Goal: Transaction & Acquisition: Book appointment/travel/reservation

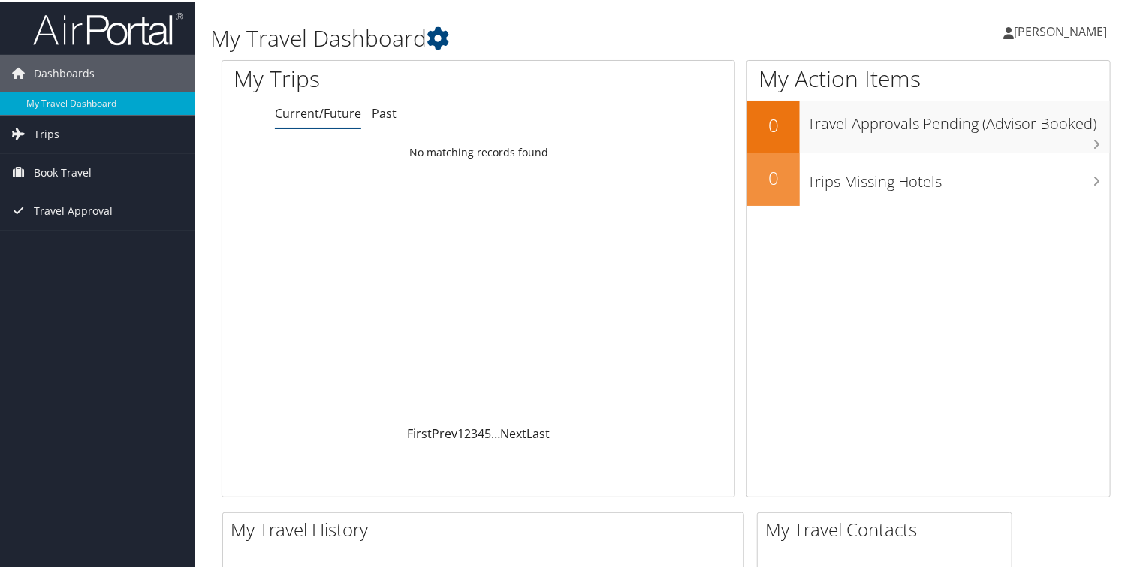
click at [1042, 28] on span "[PERSON_NAME]" at bounding box center [1060, 30] width 93 height 17
click at [988, 135] on link "View Travel Profile" at bounding box center [1019, 134] width 167 height 26
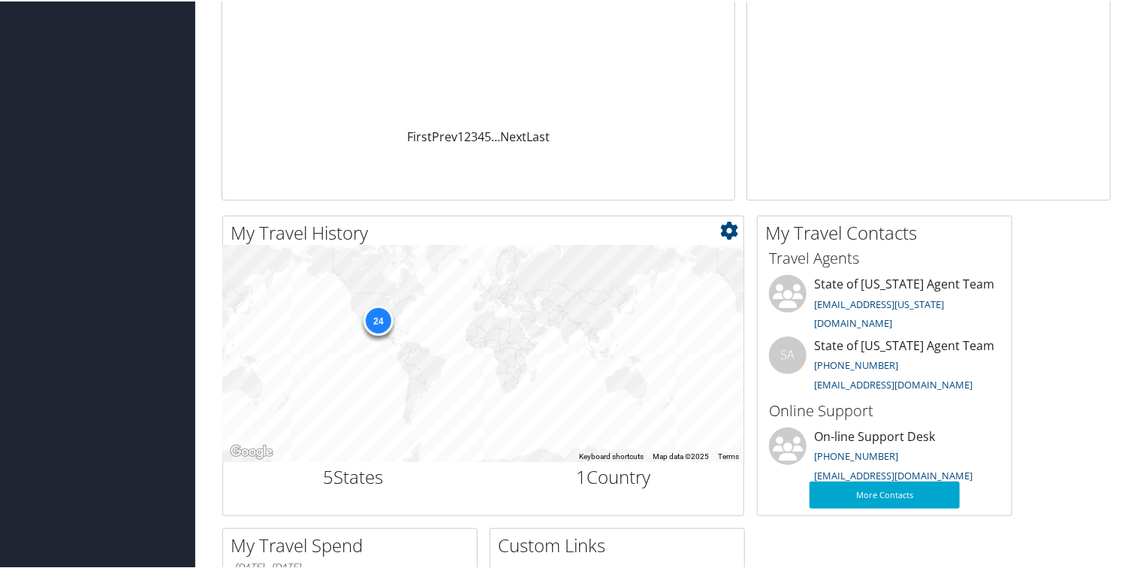
scroll to position [297, 0]
click at [376, 322] on div "24" at bounding box center [378, 318] width 30 height 30
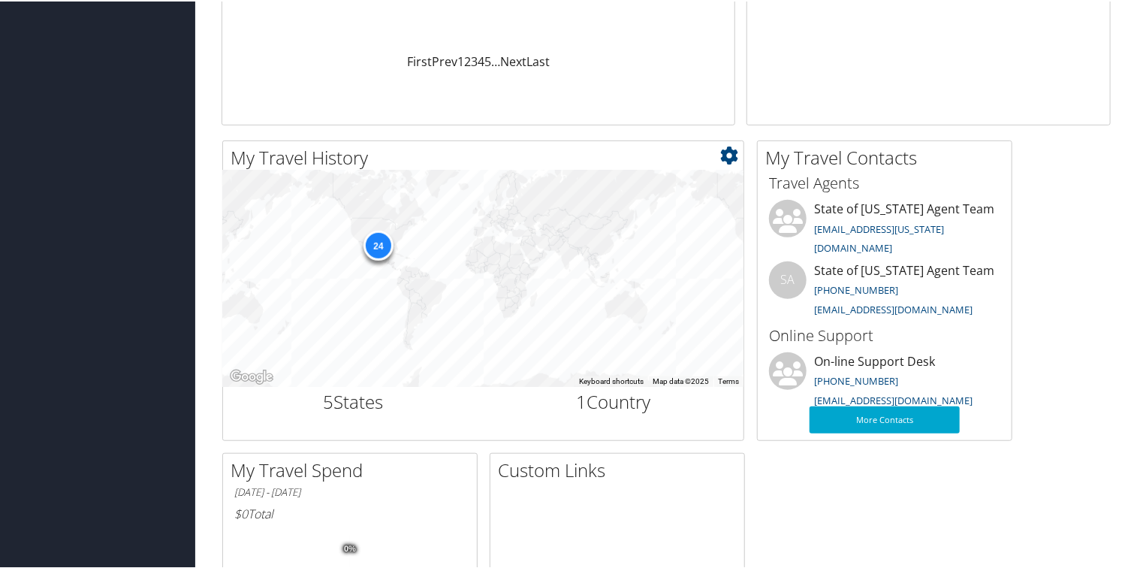
scroll to position [372, 0]
click at [730, 152] on icon at bounding box center [729, 153] width 18 height 18
click at [467, 288] on div "24" at bounding box center [483, 276] width 520 height 216
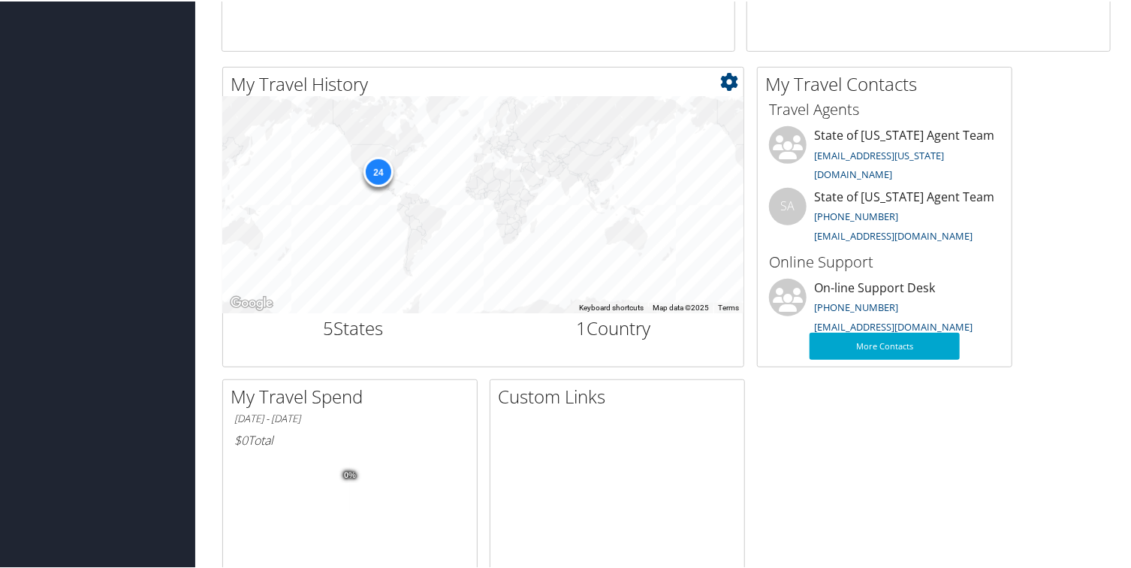
scroll to position [447, 0]
drag, startPoint x: 444, startPoint y: 242, endPoint x: 461, endPoint y: 282, distance: 42.4
click at [445, 242] on div "24" at bounding box center [483, 202] width 520 height 216
drag, startPoint x: 346, startPoint y: 325, endPoint x: 321, endPoint y: 327, distance: 24.8
click at [321, 327] on h2 "5 States" at bounding box center [353, 325] width 238 height 26
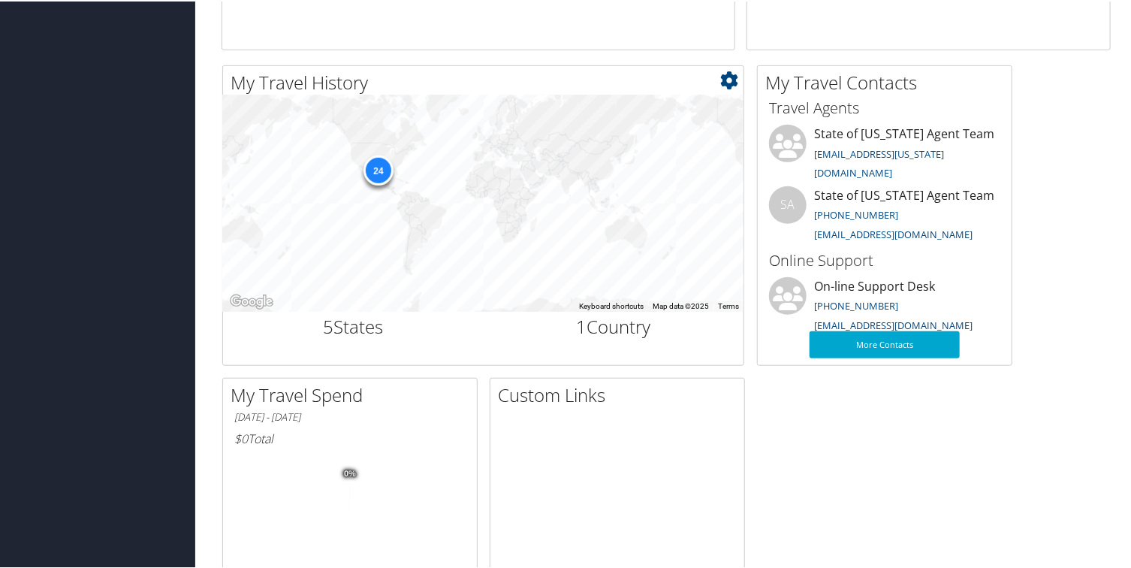
drag, startPoint x: 321, startPoint y: 327, endPoint x: 409, endPoint y: 342, distance: 89.1
click at [409, 342] on div "5 States" at bounding box center [353, 327] width 261 height 34
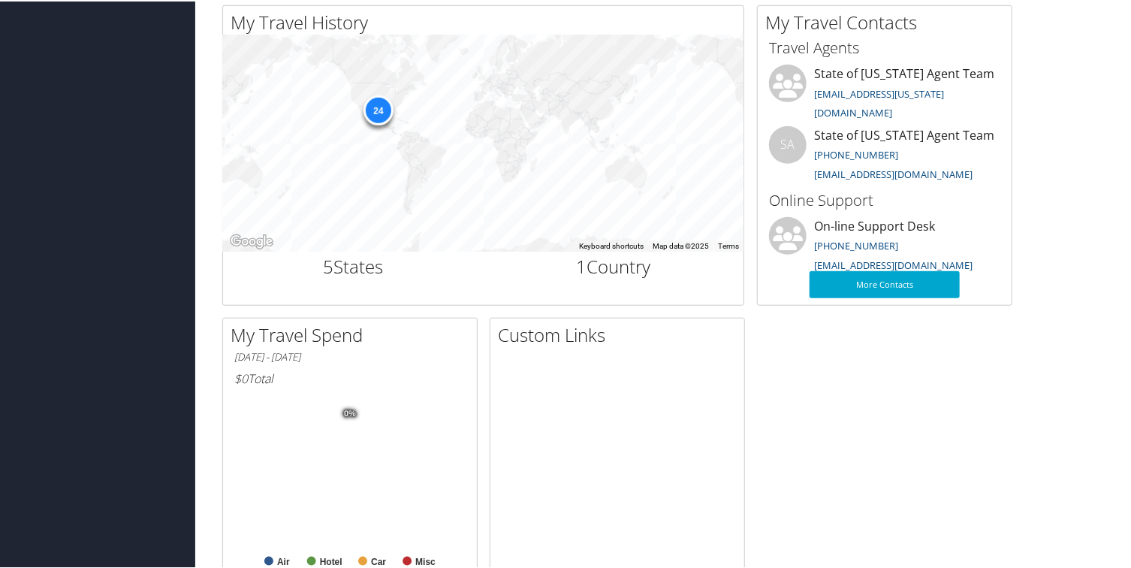
scroll to position [581, 0]
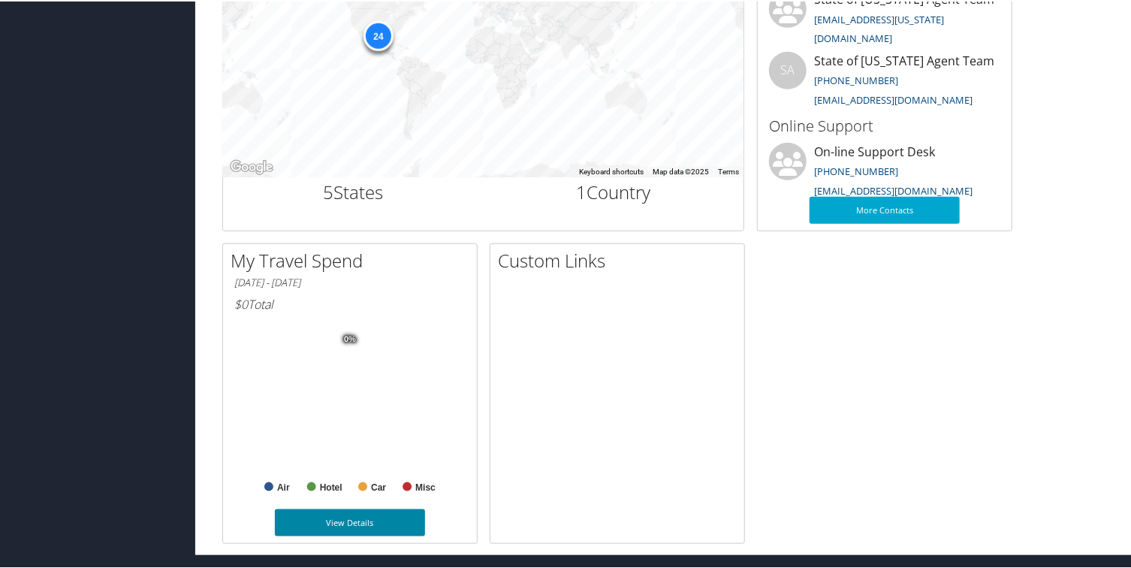
click at [378, 527] on link "View Details" at bounding box center [350, 521] width 150 height 27
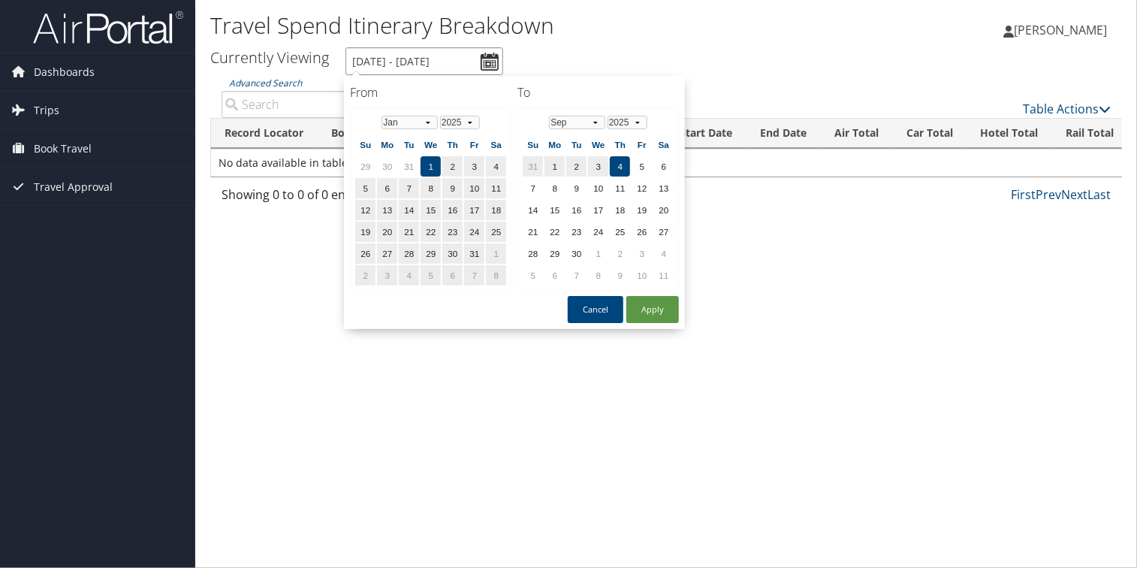
click at [486, 56] on input "1/1/2025 - 9/4/2025" at bounding box center [424, 61] width 158 height 28
click at [468, 119] on select "1975 1976 1977 1978 1979 1980 1981 1982 1983 1984 1985 1986 1987 1988 1989 1990…" at bounding box center [460, 123] width 40 height 14
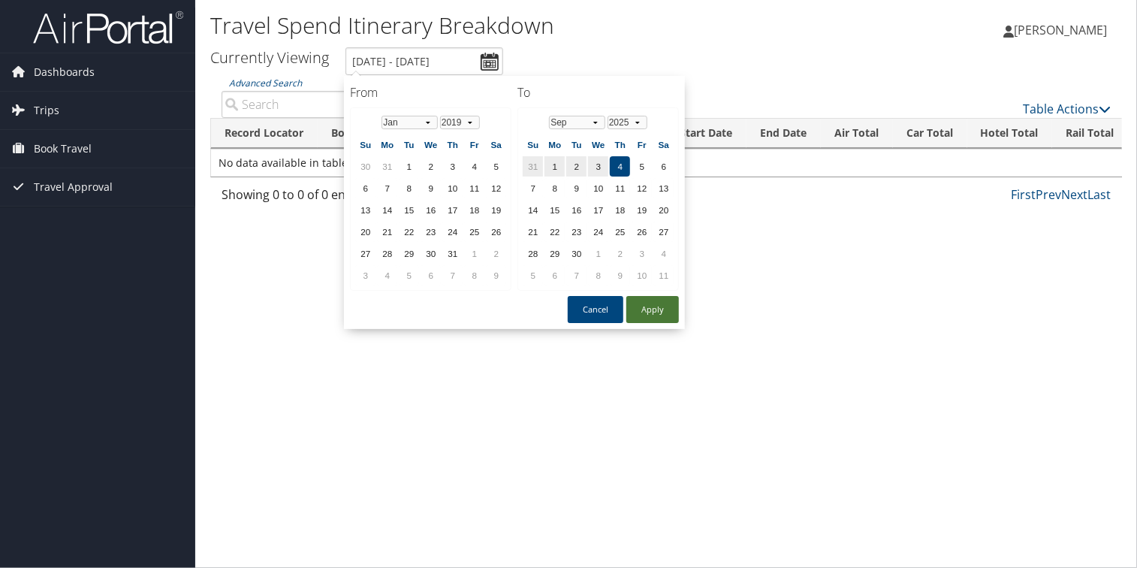
click at [648, 300] on button "Apply" at bounding box center [652, 309] width 53 height 27
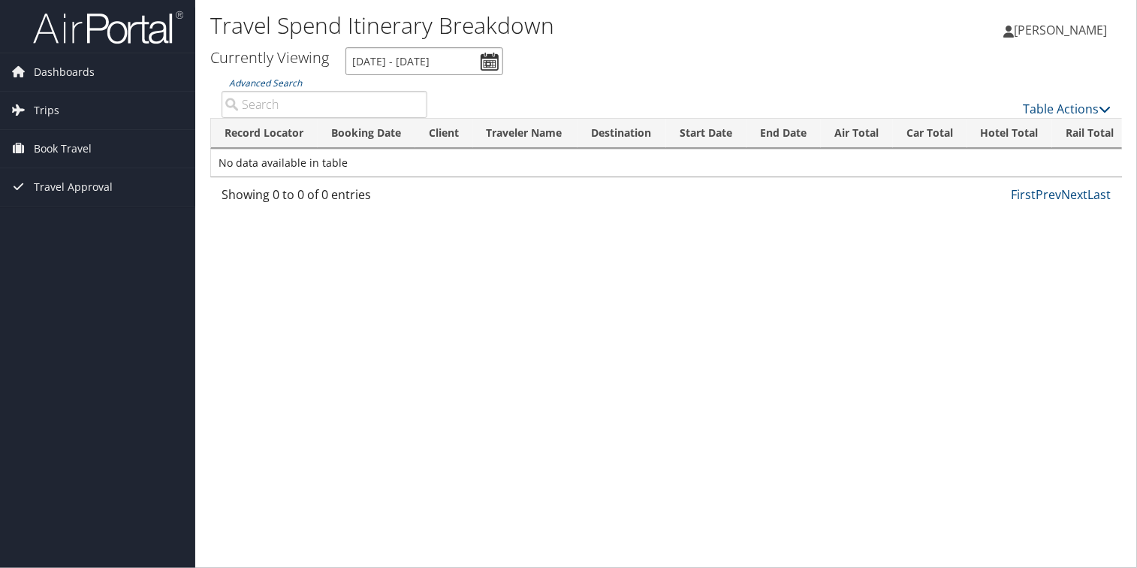
click at [487, 68] on input "1/1/2025 - 9/4/2025" at bounding box center [424, 61] width 158 height 28
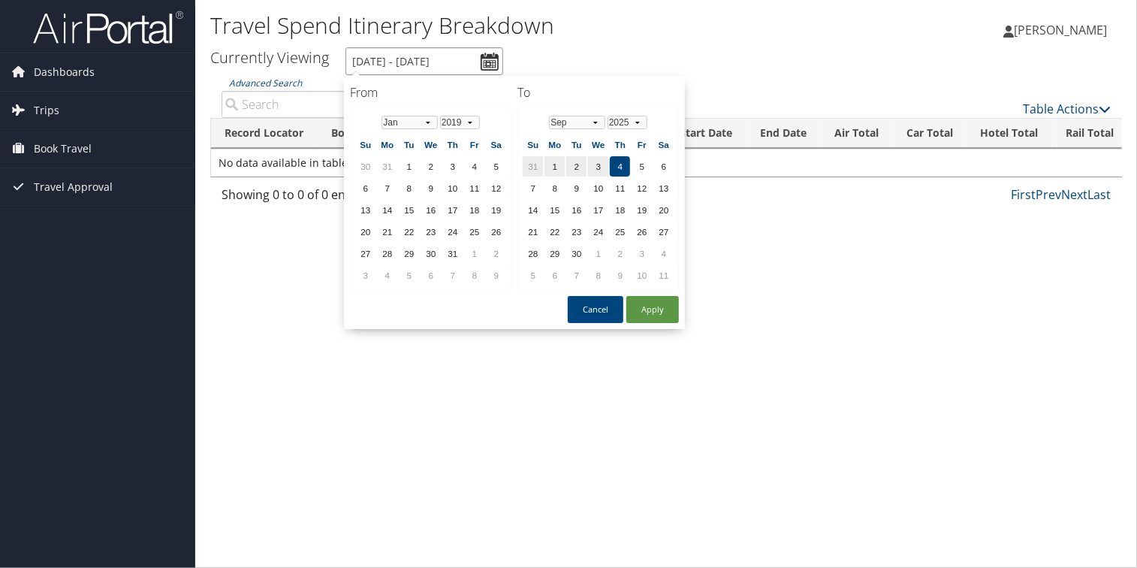
click at [489, 65] on input "1/1/2025 - 9/4/2025" at bounding box center [424, 61] width 158 height 28
click at [643, 308] on button "Apply" at bounding box center [652, 309] width 53 height 27
type input "1/1/2025 - 9/4/2025"
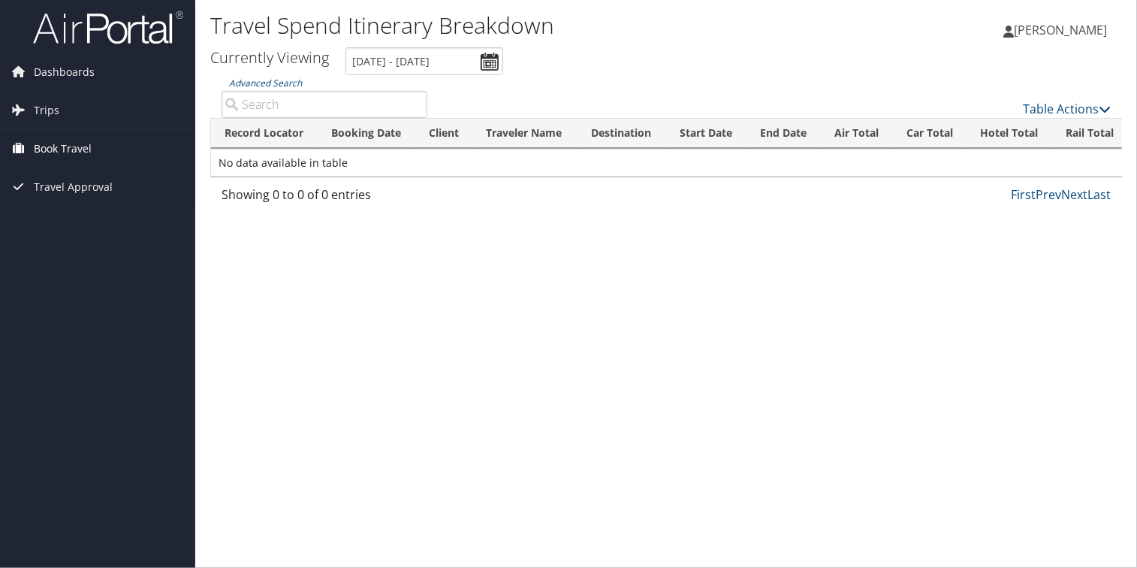
click at [65, 157] on span "Book Travel" at bounding box center [63, 149] width 58 height 38
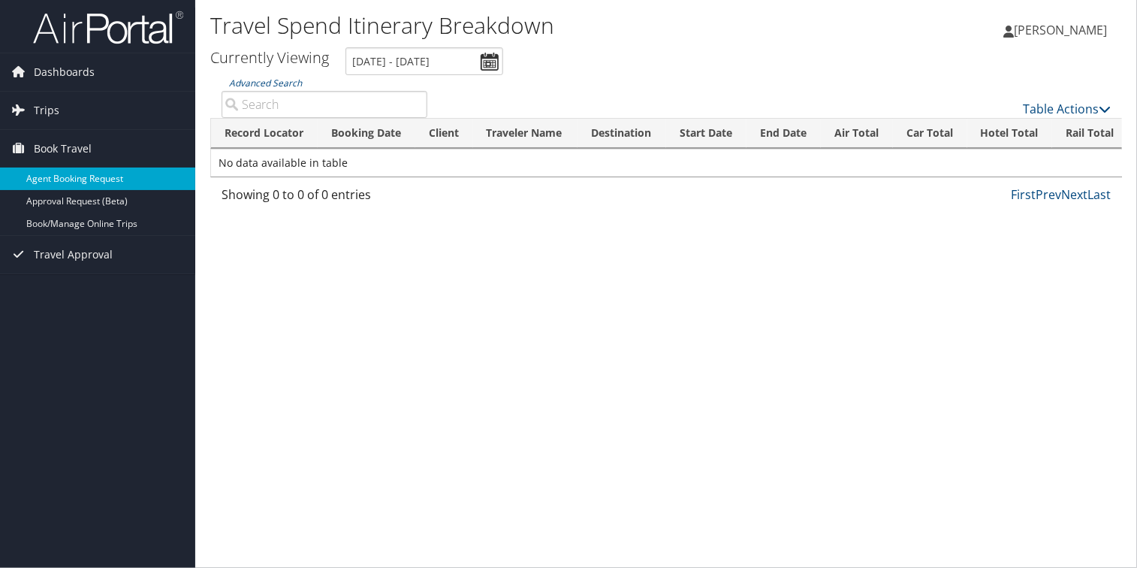
click at [122, 175] on link "Agent Booking Request" at bounding box center [97, 178] width 195 height 23
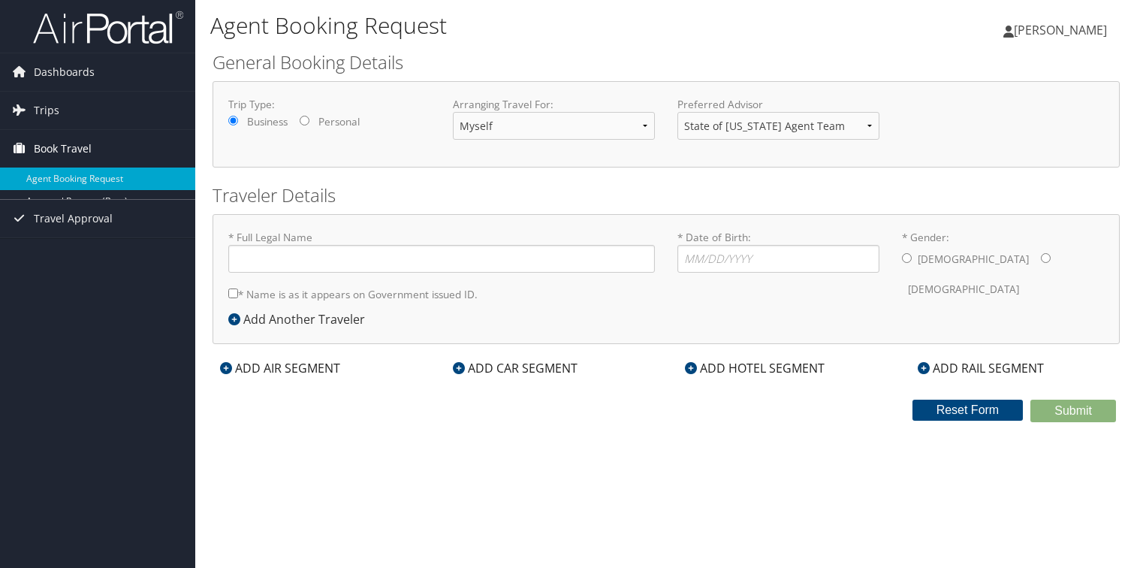
type input "[PERSON_NAME]"
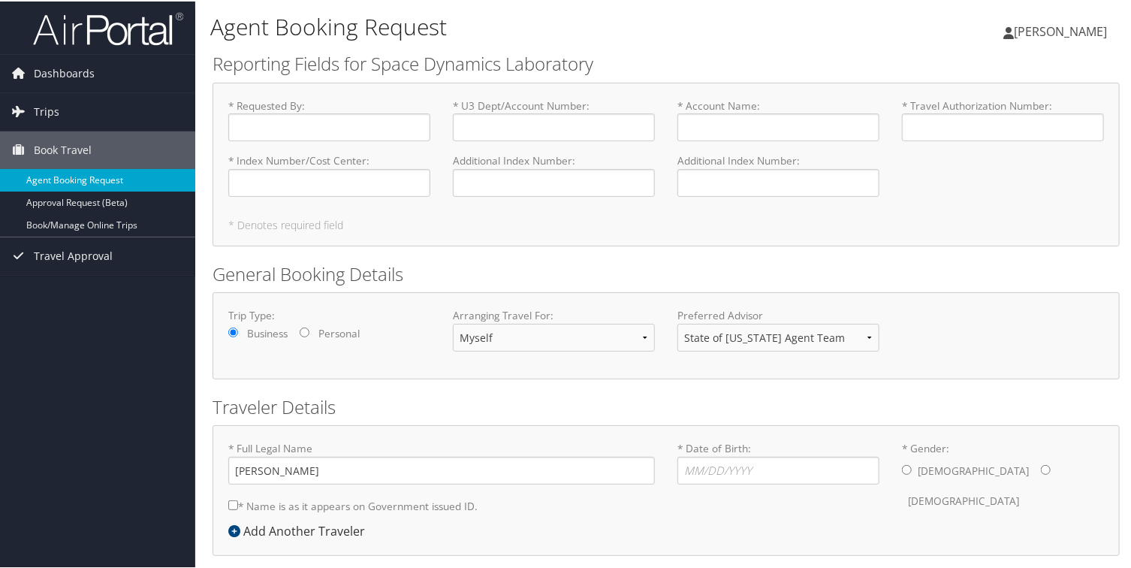
select select "[EMAIL_ADDRESS][US_STATE][DOMAIN_NAME]"
click at [56, 73] on span "Dashboards" at bounding box center [64, 72] width 61 height 38
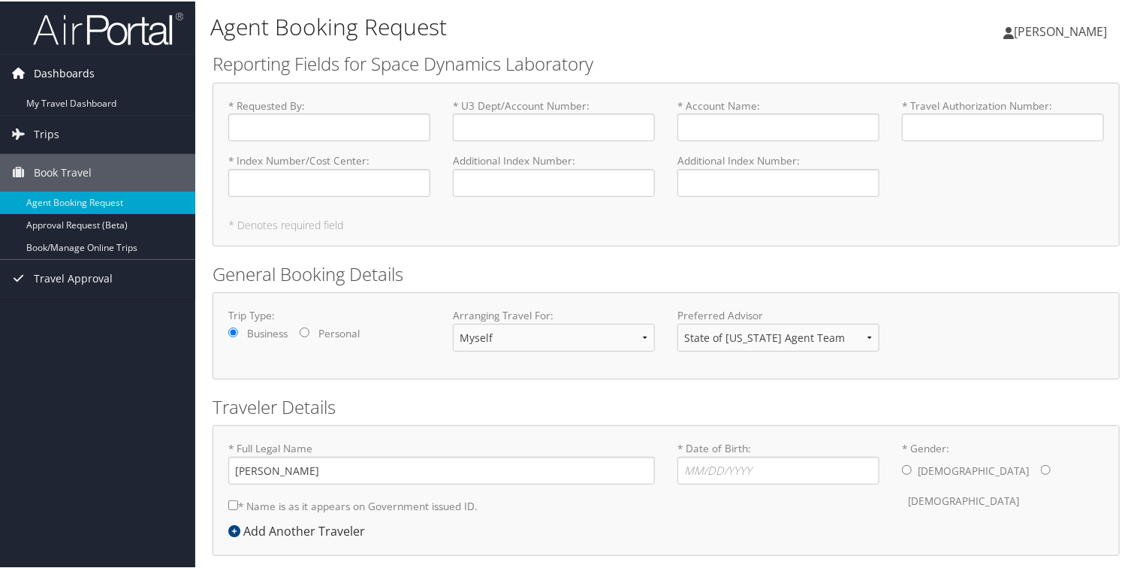
click at [44, 86] on span "Dashboards" at bounding box center [64, 72] width 61 height 38
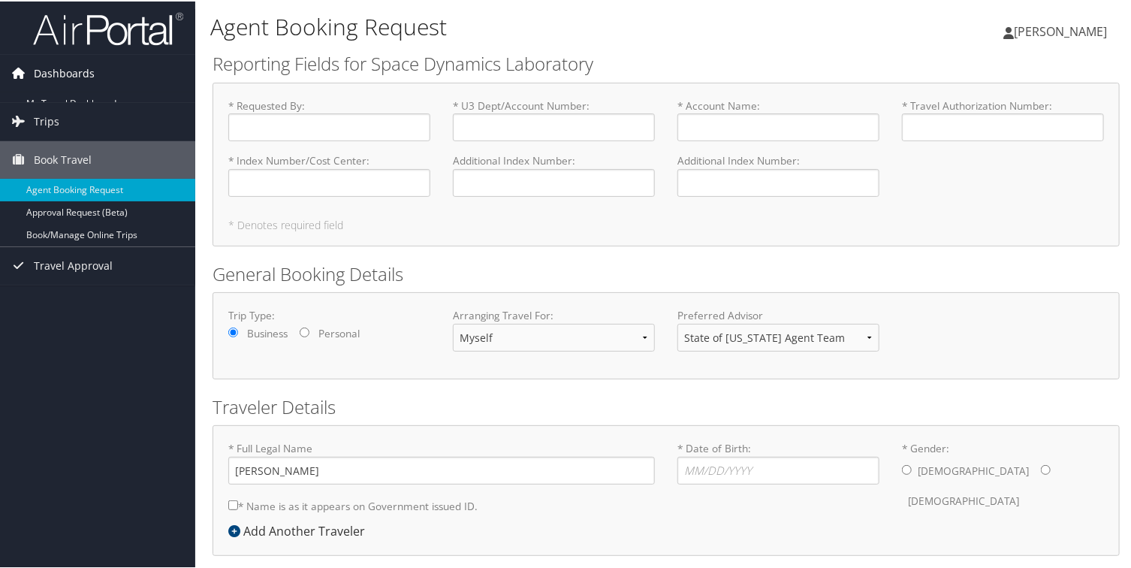
click at [59, 74] on span "Dashboards" at bounding box center [64, 72] width 61 height 38
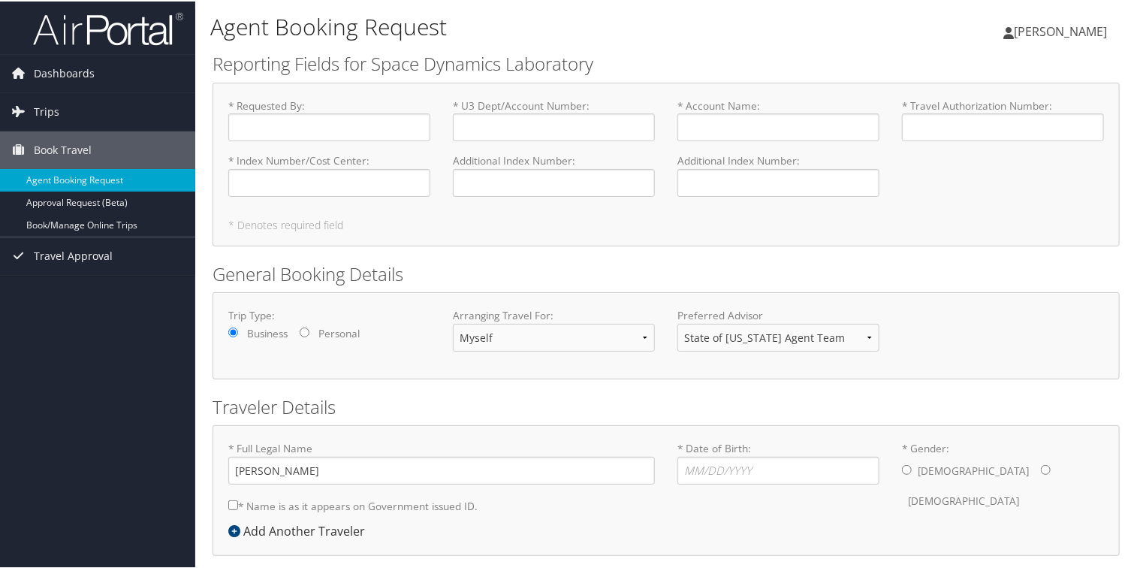
click at [104, 22] on img at bounding box center [108, 27] width 150 height 35
